Goal: Transaction & Acquisition: Download file/media

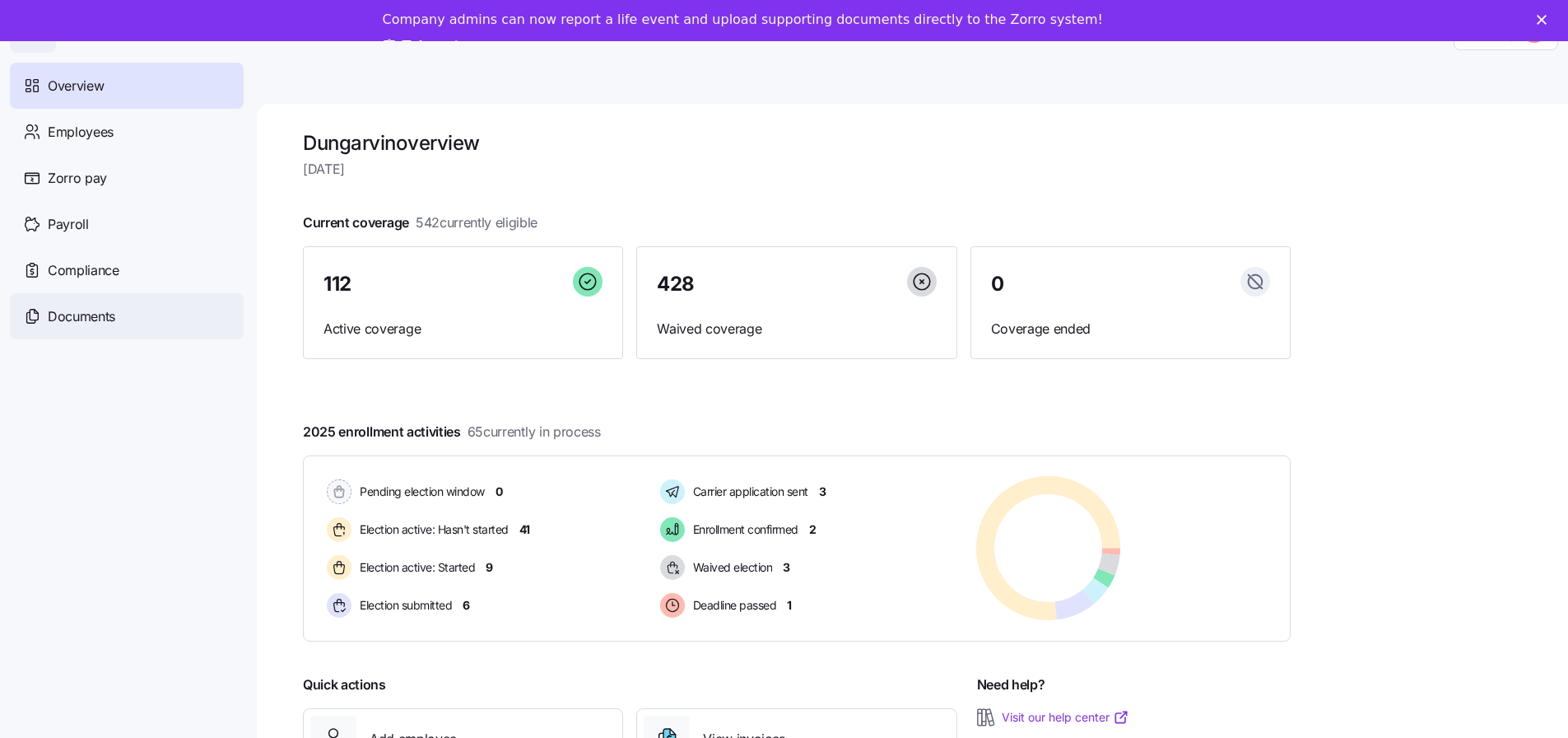
click at [94, 316] on span "Documents" at bounding box center [82, 316] width 68 height 21
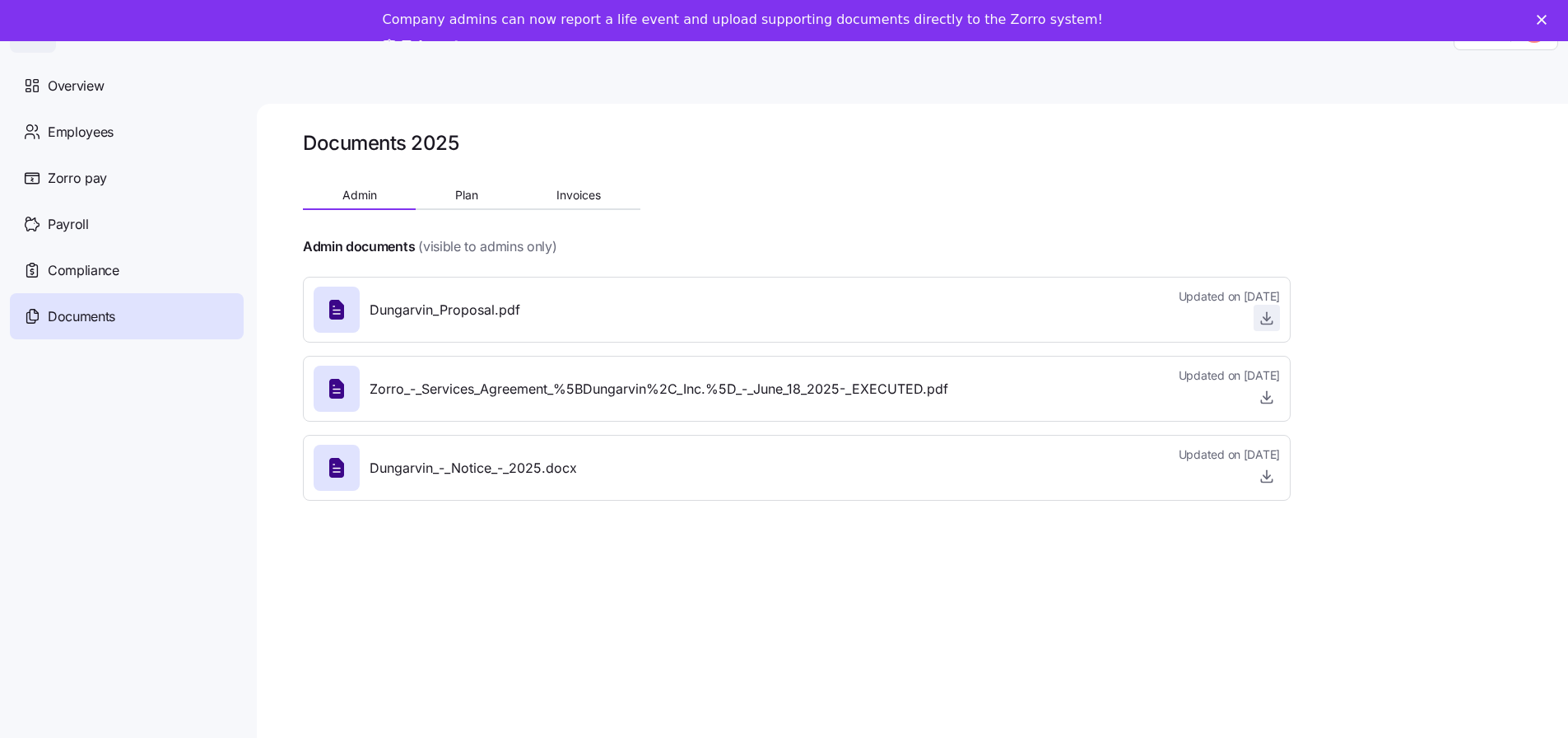
click at [1264, 319] on icon "button" at bounding box center [1267, 319] width 7 height 3
